Goal: Navigation & Orientation: Find specific page/section

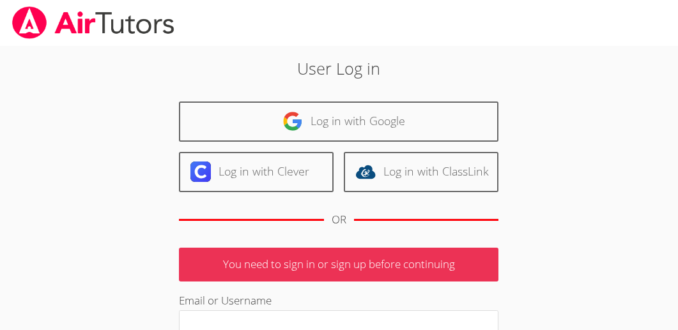
scroll to position [171, 0]
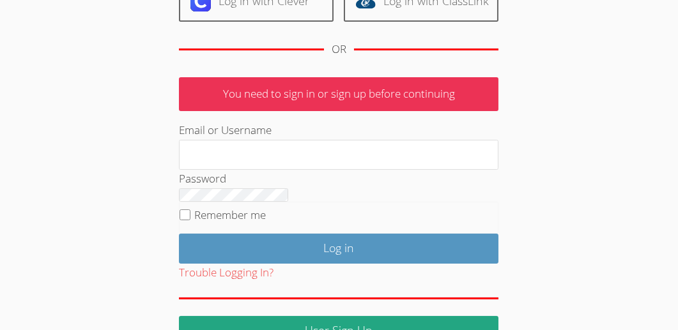
type input "jerilynwelsh@yahoo.com"
click at [179, 220] on input "Remember me" at bounding box center [184, 214] width 11 height 11
checkbox input "true"
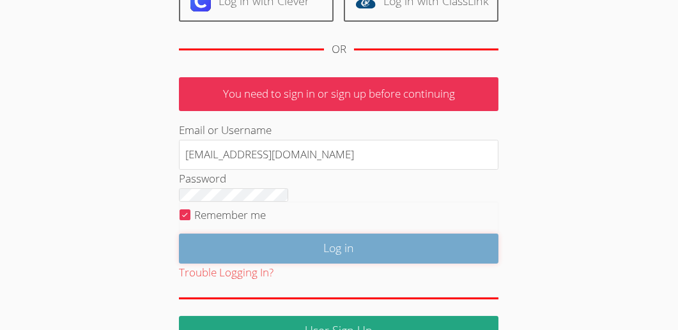
click at [179, 264] on input "Log in" at bounding box center [338, 249] width 319 height 30
